Goal: Complete Application Form: Complete application form

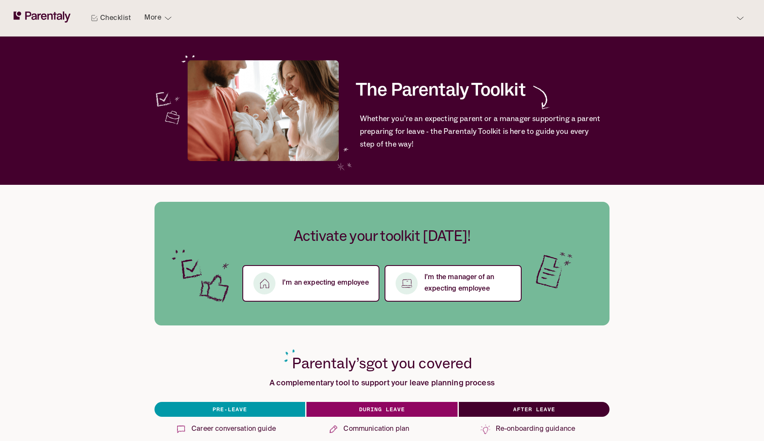
click at [679, 25] on div "Checklist More" at bounding box center [382, 18] width 737 height 36
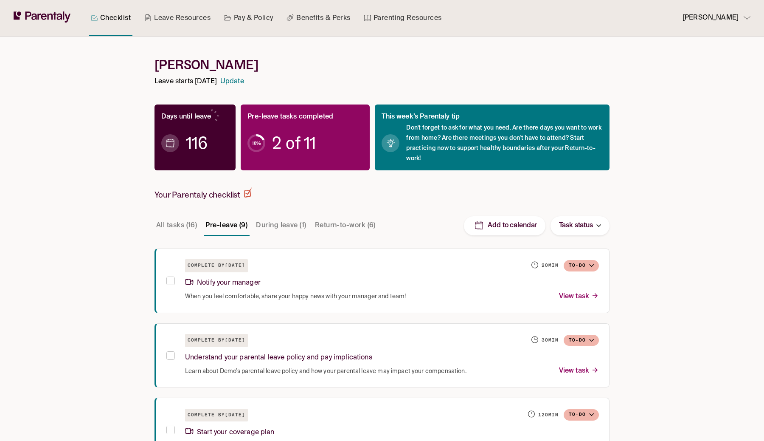
click at [706, 21] on p "Lukas Przecza" at bounding box center [711, 17] width 56 height 11
click at [702, 40] on p "Manage account" at bounding box center [715, 42] width 47 height 9
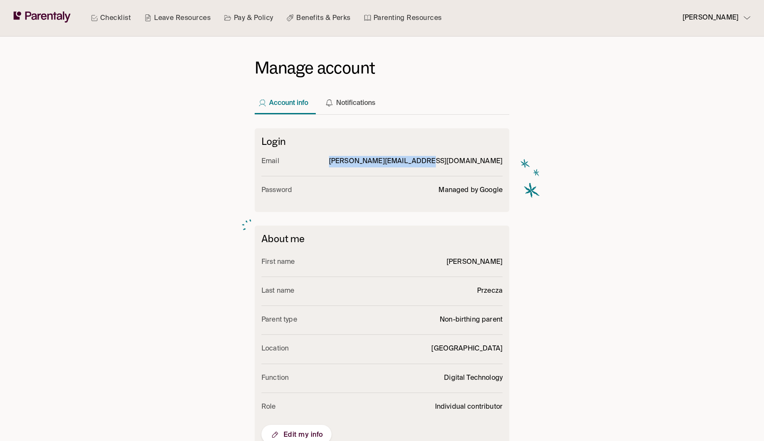
drag, startPoint x: 414, startPoint y: 159, endPoint x: 506, endPoint y: 163, distance: 92.6
click at [506, 163] on div "Login Email lukas.przeczek@commity.cz Password Managed by Google" at bounding box center [382, 170] width 255 height 84
copy p "lukas.przeczek@commity.cz"
click at [110, 19] on link "Checklist" at bounding box center [110, 18] width 43 height 36
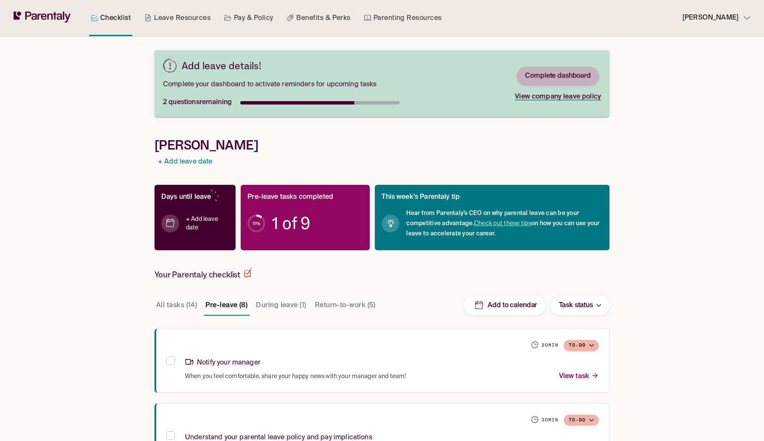
click at [569, 77] on link "Complete dashboard" at bounding box center [558, 76] width 66 height 9
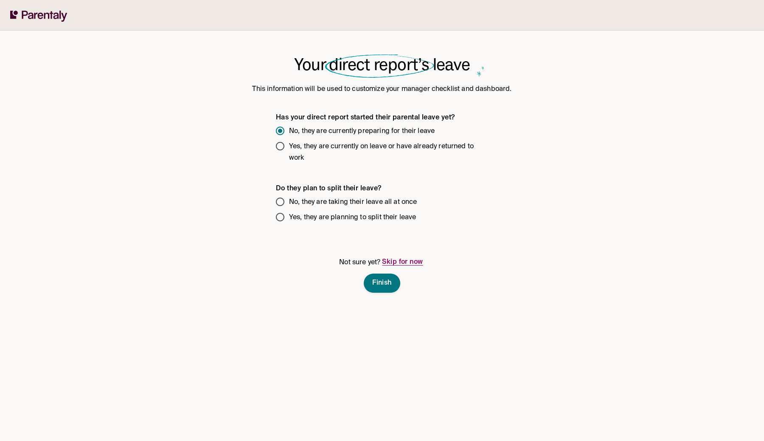
click at [301, 203] on span "No, they are taking their leave all at once" at bounding box center [353, 202] width 128 height 11
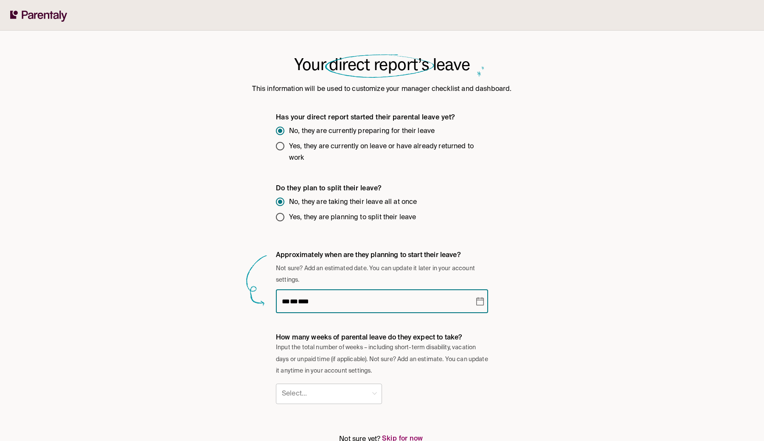
click at [363, 312] on div "** * ** * ****" at bounding box center [376, 301] width 188 height 24
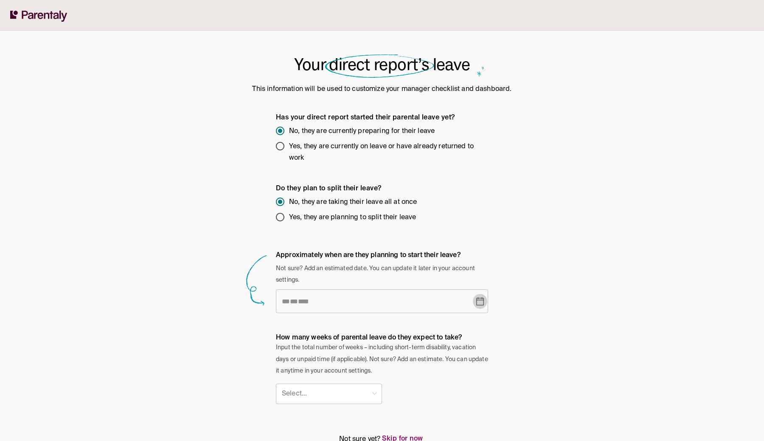
click at [479, 308] on button "Choose date" at bounding box center [480, 300] width 14 height 15
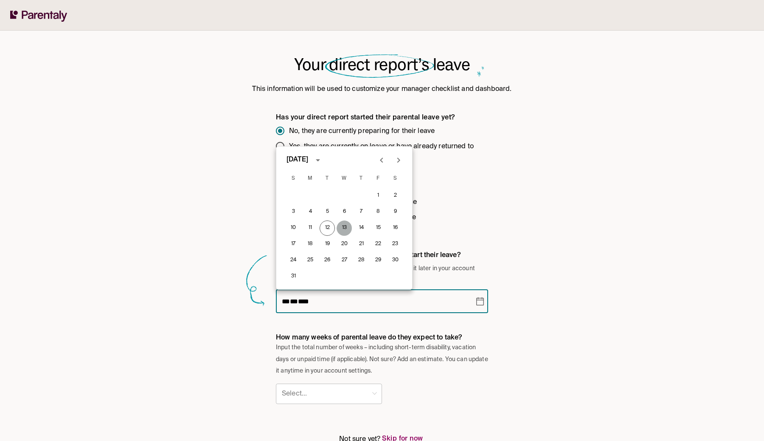
click at [347, 231] on button "13" at bounding box center [344, 227] width 15 height 15
type input "**********"
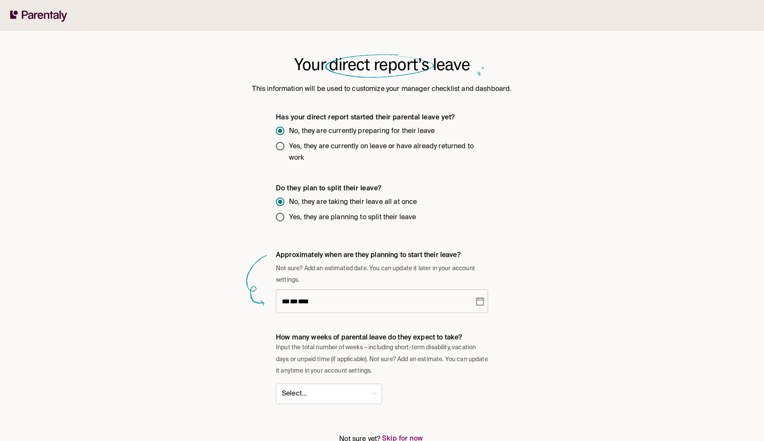
scroll to position [42, 0]
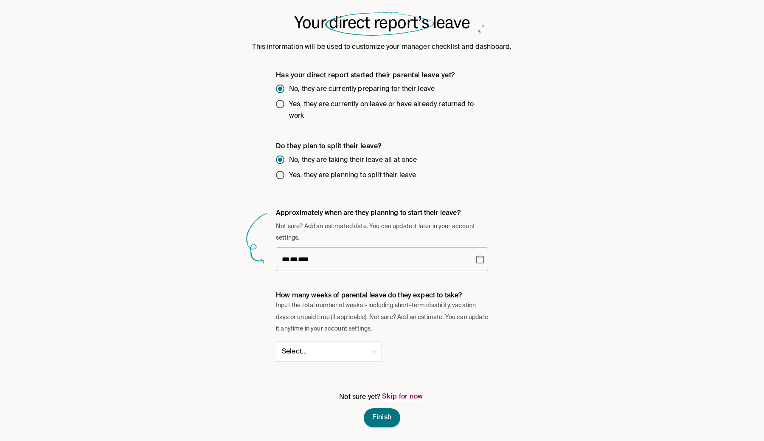
click at [353, 340] on body "**********" at bounding box center [382, 199] width 764 height 483
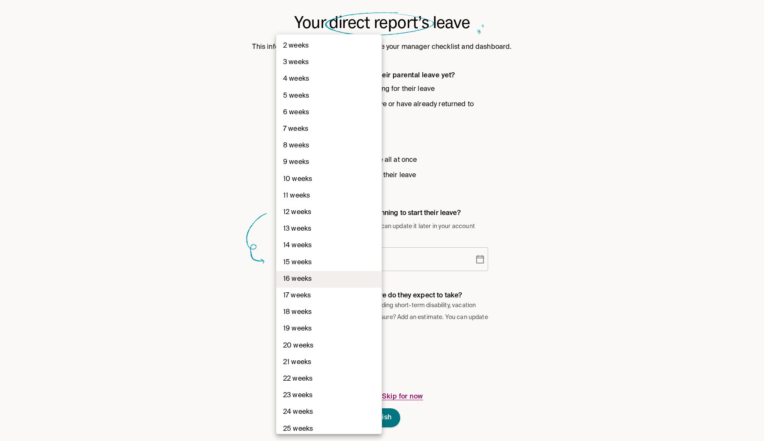
click at [324, 275] on li "16 weeks" at bounding box center [328, 279] width 105 height 17
type input "**"
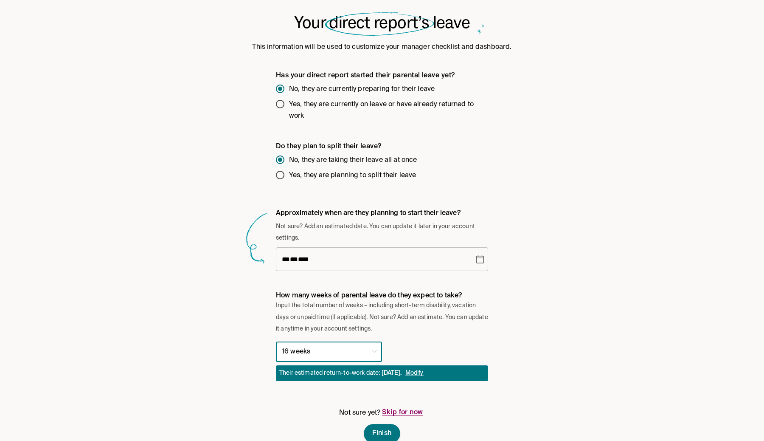
scroll to position [58, 0]
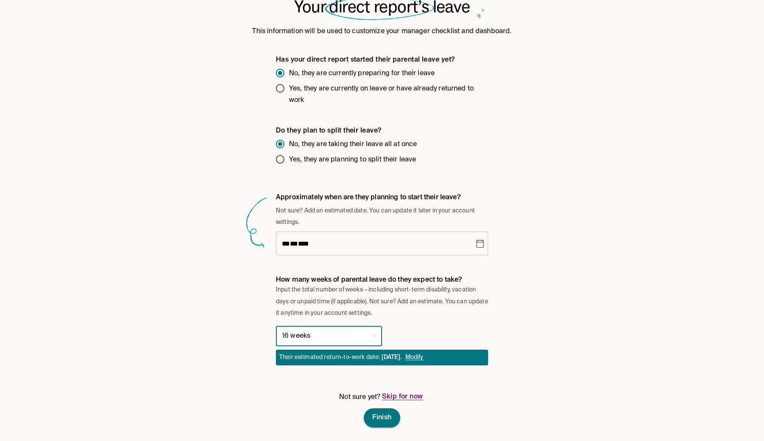
click at [378, 419] on span "Finish" at bounding box center [382, 417] width 20 height 9
click at [380, 416] on span "Finish" at bounding box center [382, 417] width 20 height 9
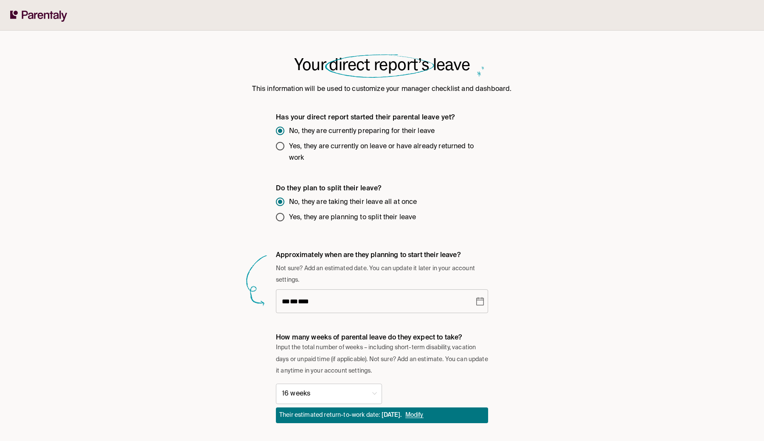
click at [43, 16] on icon at bounding box center [41, 16] width 6 height 6
